Goal: Information Seeking & Learning: Learn about a topic

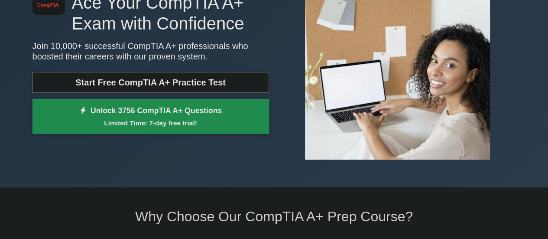
scroll to position [86, 0]
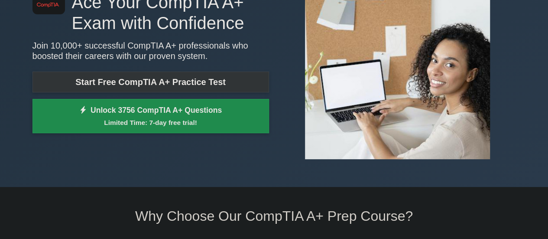
click at [214, 77] on link "Start Free CompTIA A+ Practice Test" at bounding box center [150, 81] width 236 height 21
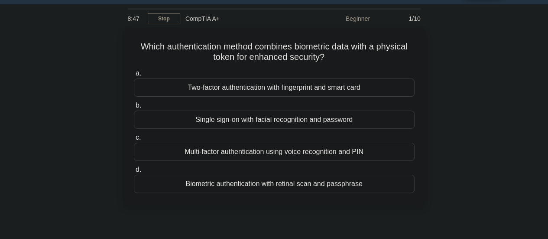
scroll to position [24, 0]
click at [165, 23] on link "Stop" at bounding box center [164, 18] width 32 height 11
